Goal: Information Seeking & Learning: Learn about a topic

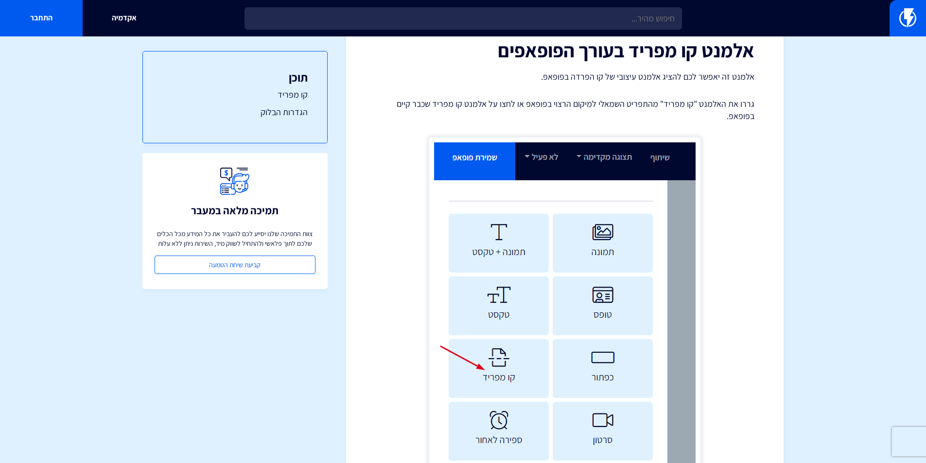
scroll to position [68, 0]
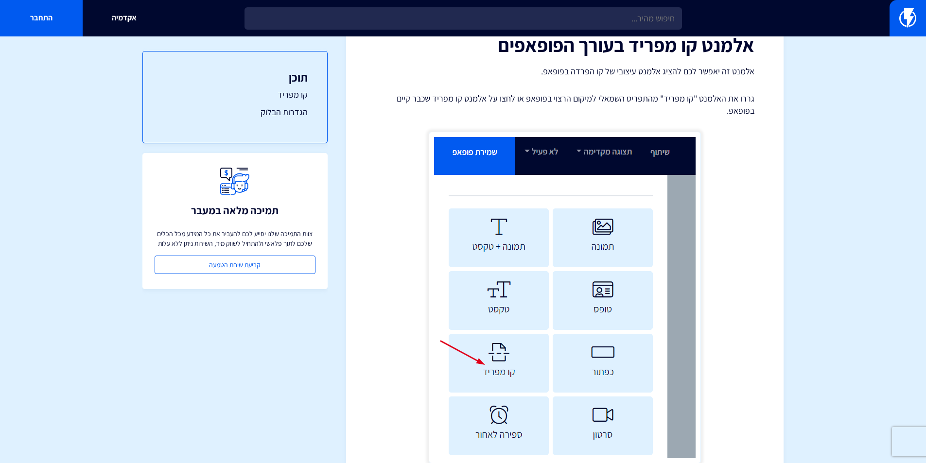
click at [507, 360] on img at bounding box center [565, 298] width 272 height 332
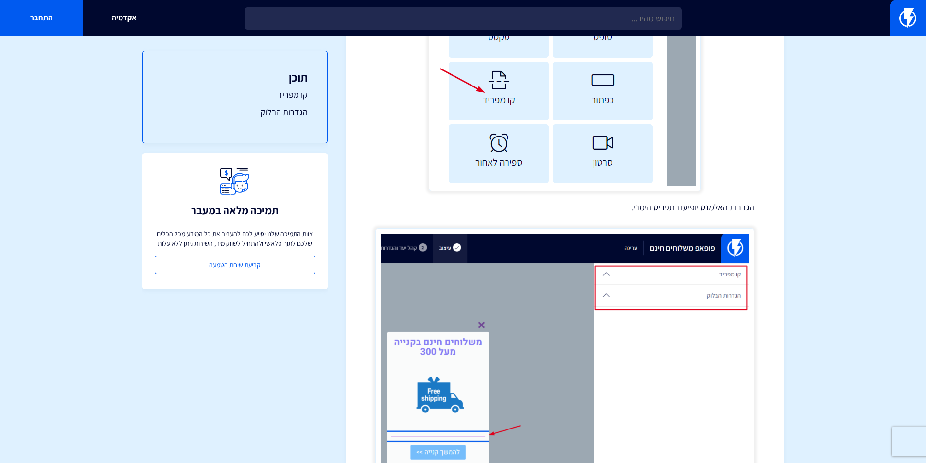
scroll to position [338, 0]
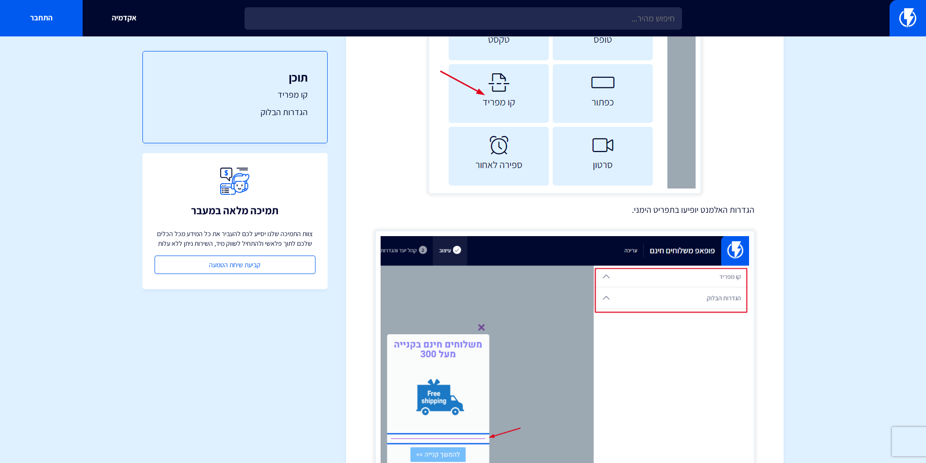
click at [301, 102] on ul "קו מפריד הגדרות הבלוק" at bounding box center [234, 104] width 145 height 30
click at [300, 102] on ul "קו מפריד הגדרות הבלוק" at bounding box center [234, 104] width 145 height 30
click at [295, 98] on link "קו מפריד" at bounding box center [234, 95] width 145 height 13
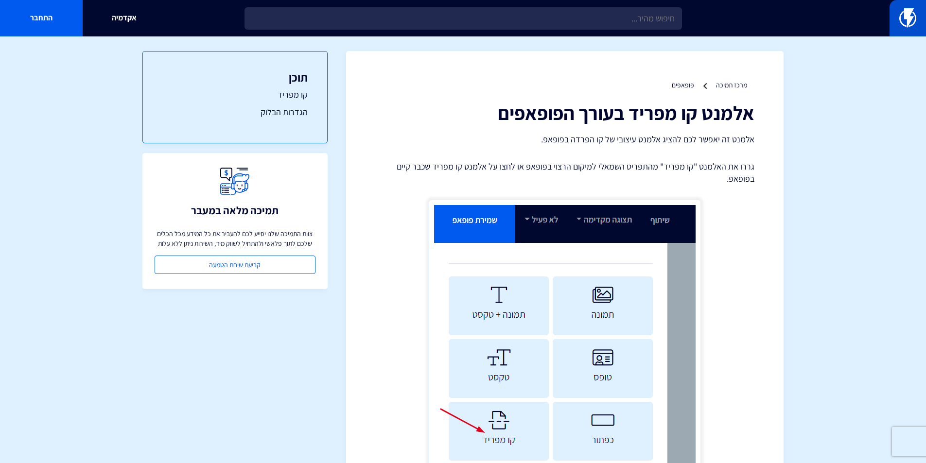
click at [900, 11] on img at bounding box center [908, 17] width 17 height 19
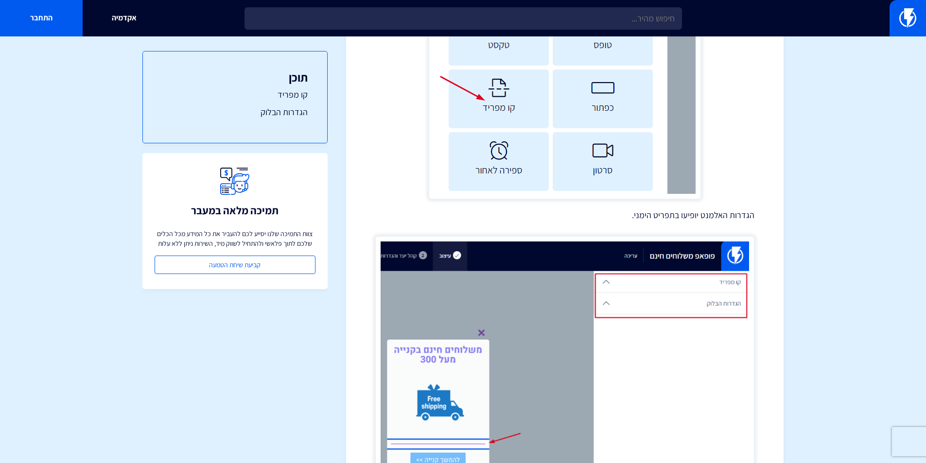
scroll to position [338, 0]
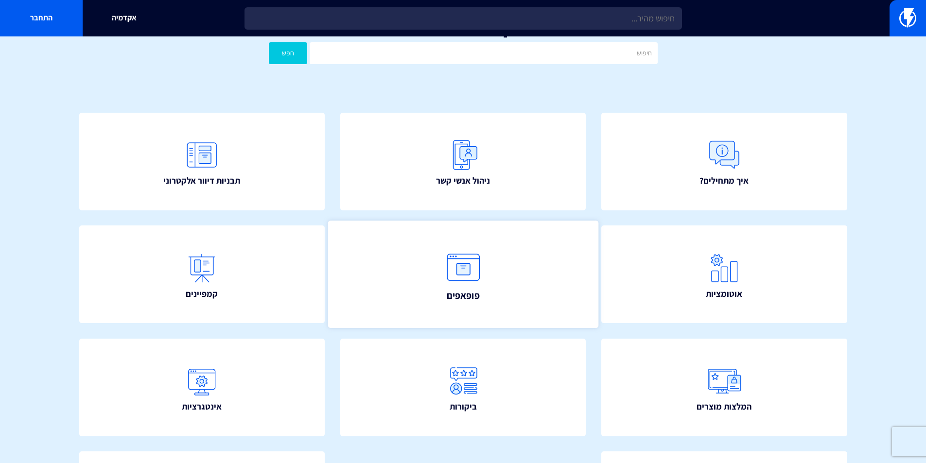
scroll to position [34, 0]
click at [451, 285] on img at bounding box center [463, 267] width 43 height 43
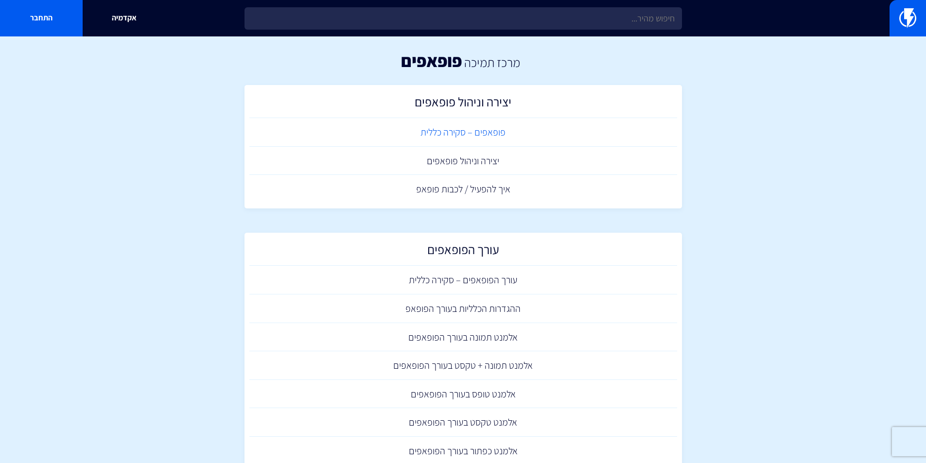
click at [474, 134] on link "פופאפים – סקירה כללית" at bounding box center [463, 132] width 428 height 29
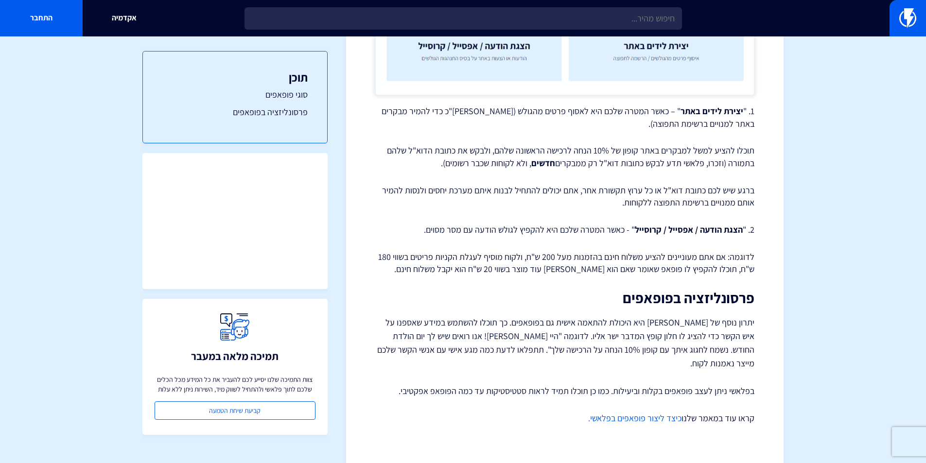
scroll to position [563, 0]
